Goal: Transaction & Acquisition: Subscribe to service/newsletter

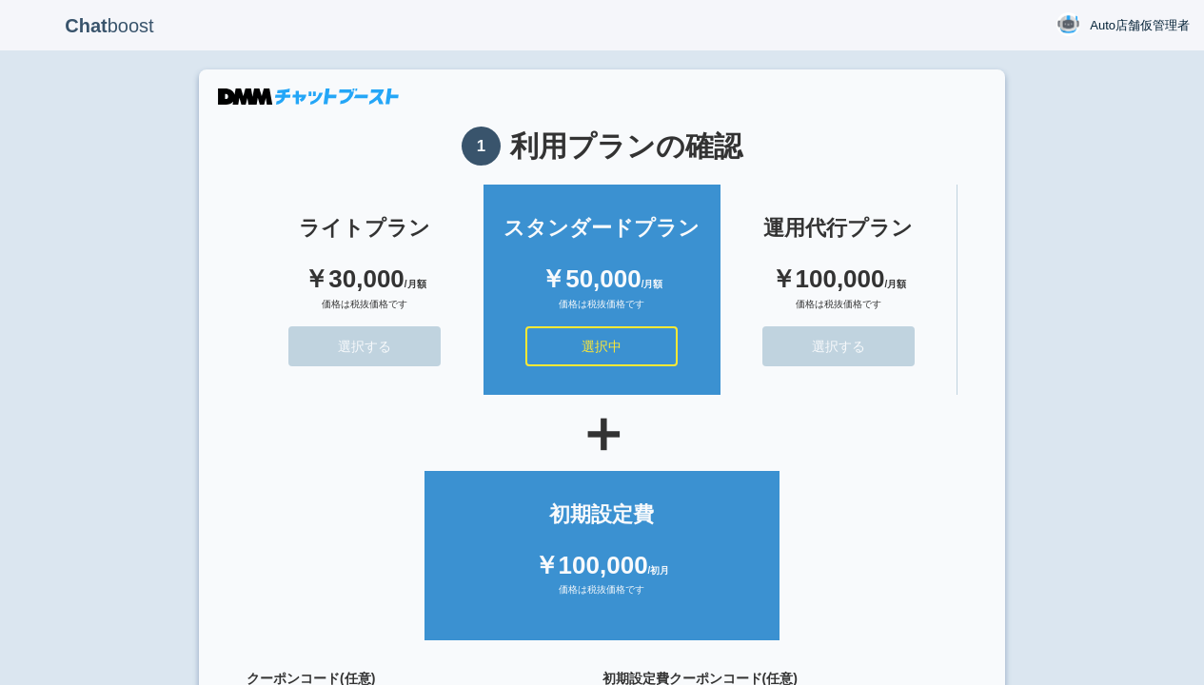
scroll to position [170, 0]
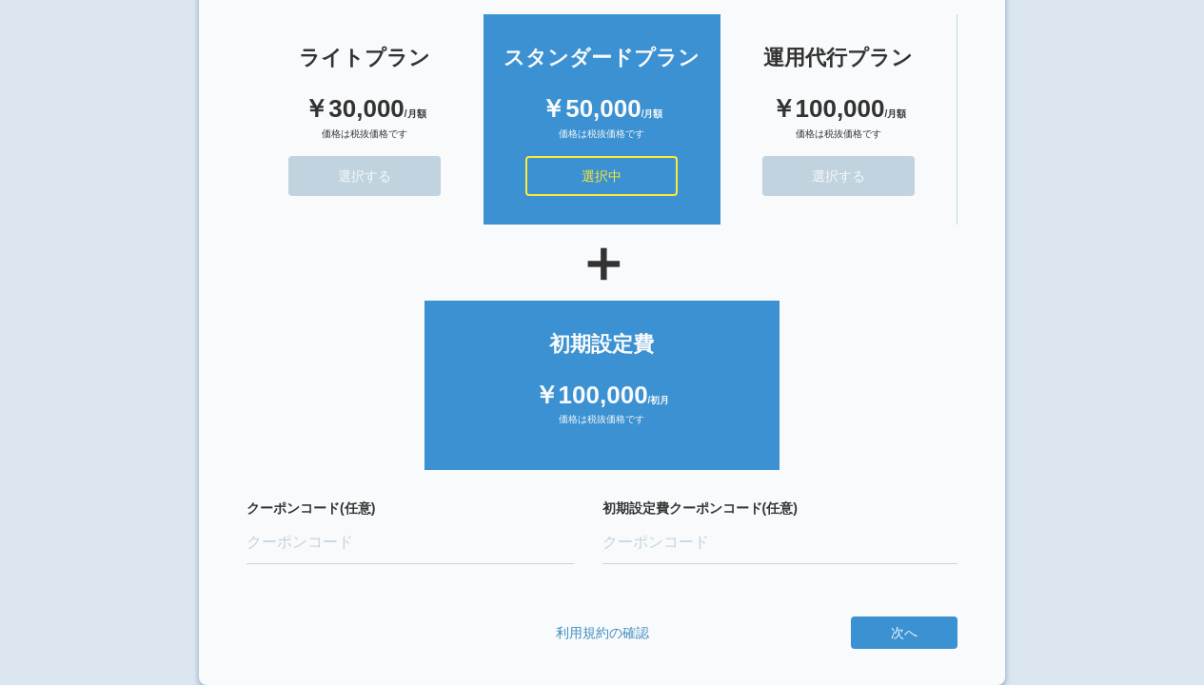
click at [0, 0] on button "次へ" at bounding box center [0, 0] width 0 height 0
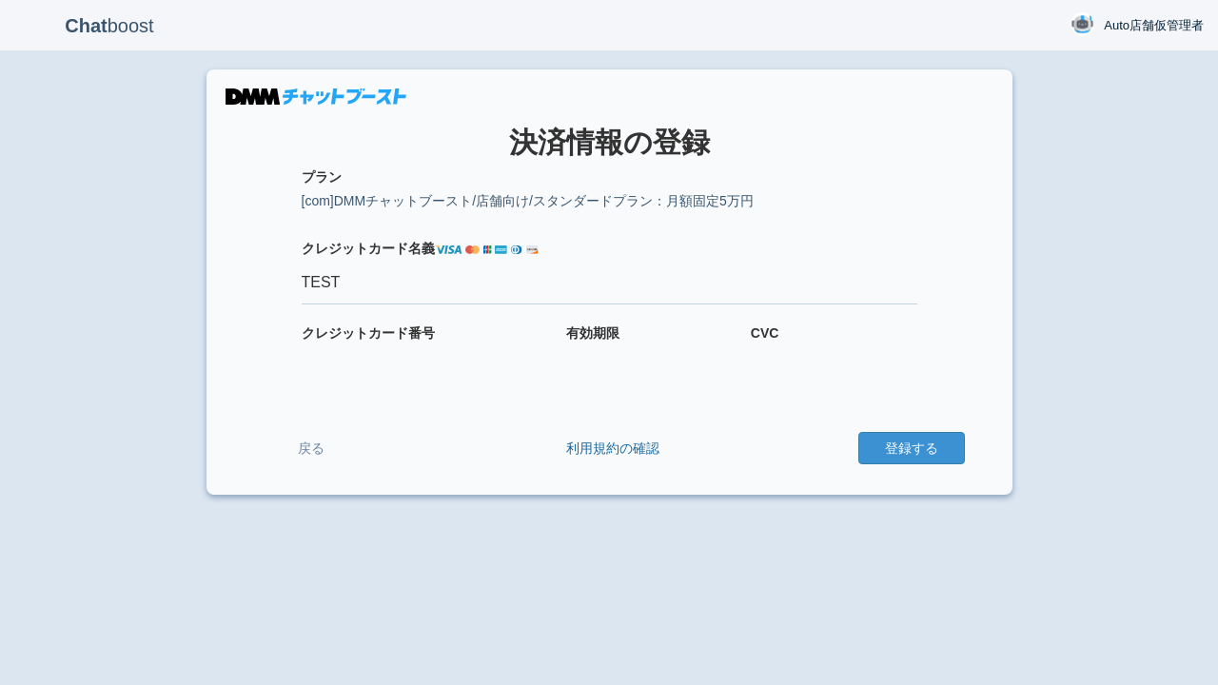
type input "TEST"
click at [911, 448] on button "登録する" at bounding box center [911, 448] width 107 height 32
